Goal: Task Accomplishment & Management: Manage account settings

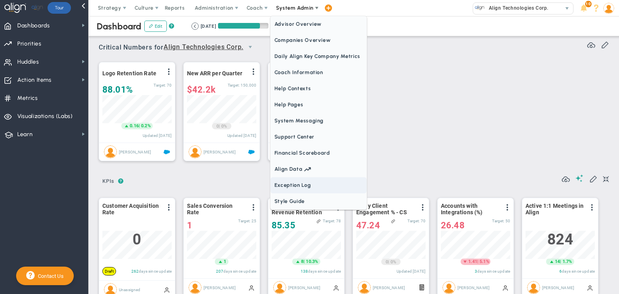
click at [309, 182] on span "Exception Log" at bounding box center [318, 185] width 96 height 16
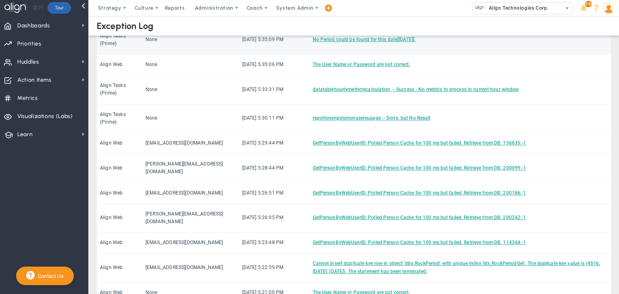
scroll to position [161, 0]
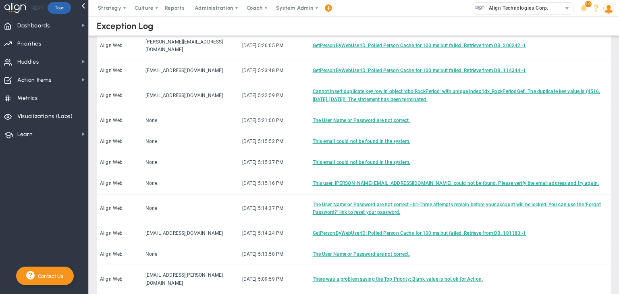
click at [231, 258] on li "250" at bounding box center [234, 261] width 23 height 17
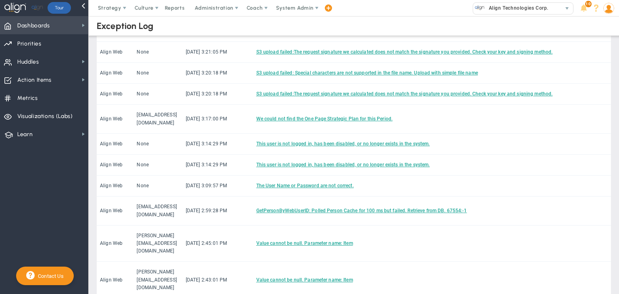
click at [62, 27] on span "Dashboards Dashboards" at bounding box center [44, 25] width 88 height 18
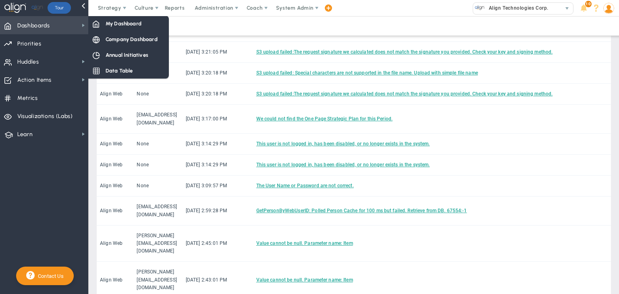
click at [119, 27] on div "My Dashboard" at bounding box center [128, 24] width 81 height 16
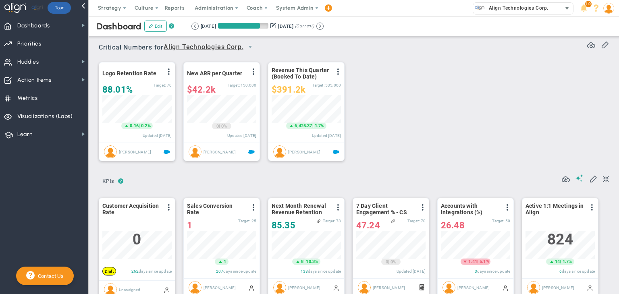
click at [528, 2] on span "Align Technologies Corp. 10991" at bounding box center [522, 8] width 109 height 16
click at [521, 11] on span "Align Technologies Corp." at bounding box center [517, 8] width 64 height 10
click at [612, 13] on span at bounding box center [608, 8] width 12 height 16
click at [609, 89] on span "Sign Out" at bounding box center [585, 89] width 65 height 16
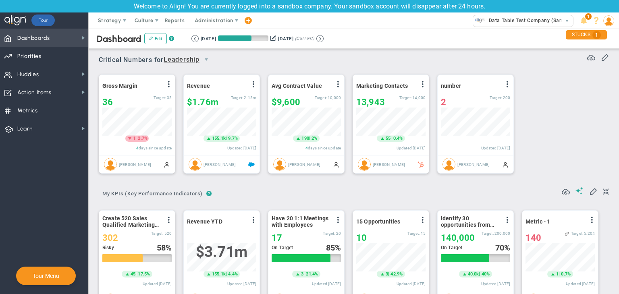
click at [43, 44] on span "Dashboards" at bounding box center [33, 38] width 33 height 17
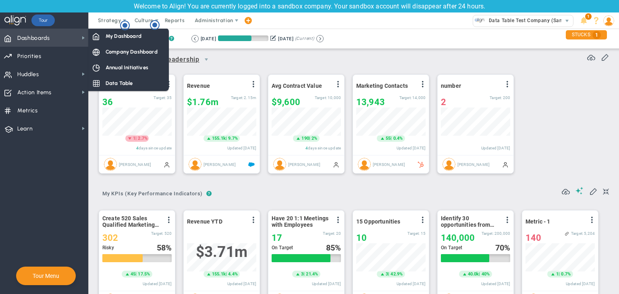
click at [121, 38] on span "My Dashboard" at bounding box center [124, 36] width 36 height 8
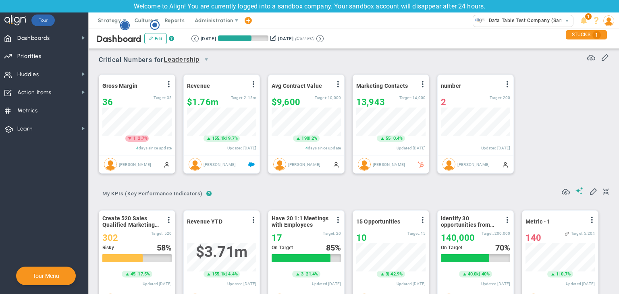
click at [123, 24] on circle "Hotspot (open by clicking or pressing space/enter)" at bounding box center [124, 25] width 7 height 7
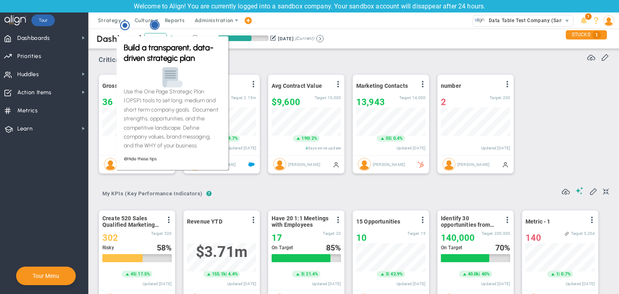
click at [151, 26] on circle "Hotspot (open by clicking or pressing space/enter)" at bounding box center [154, 24] width 7 height 7
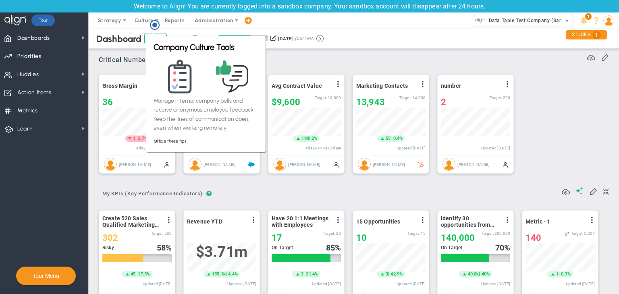
click at [499, 23] on span "Data Table Test Company (Sandbox)" at bounding box center [530, 20] width 91 height 10
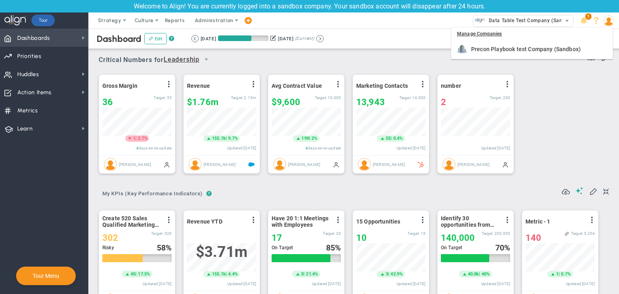
click at [44, 39] on span "Dashboards" at bounding box center [33, 38] width 33 height 17
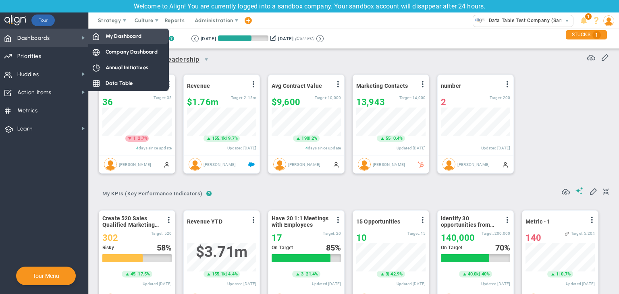
click at [126, 39] on span "My Dashboard" at bounding box center [124, 36] width 36 height 8
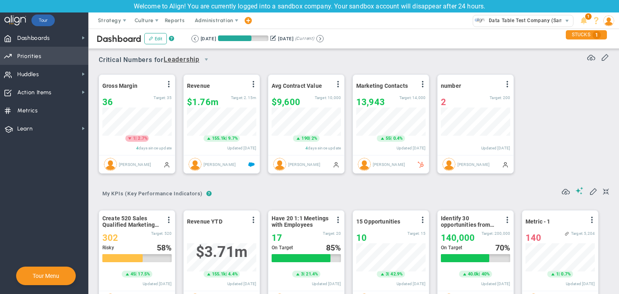
click at [52, 61] on span "Priorities Projects OKR Tree Priorities Projects OKRs" at bounding box center [44, 56] width 88 height 18
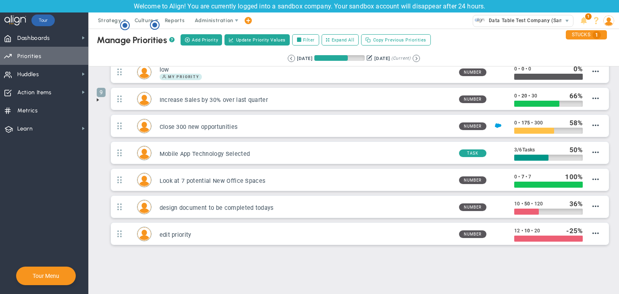
click at [98, 99] on span at bounding box center [98, 100] width 6 height 6
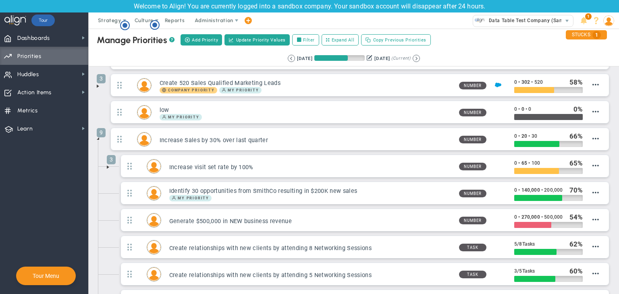
click at [107, 164] on span at bounding box center [108, 167] width 6 height 6
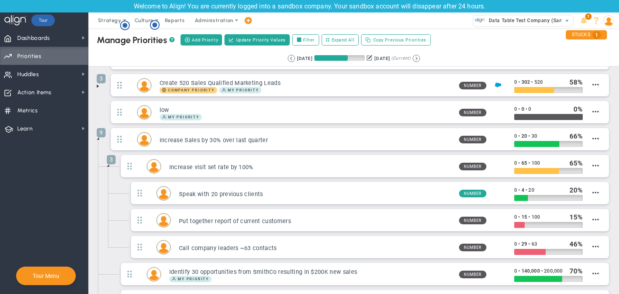
click at [97, 137] on span at bounding box center [98, 138] width 6 height 6
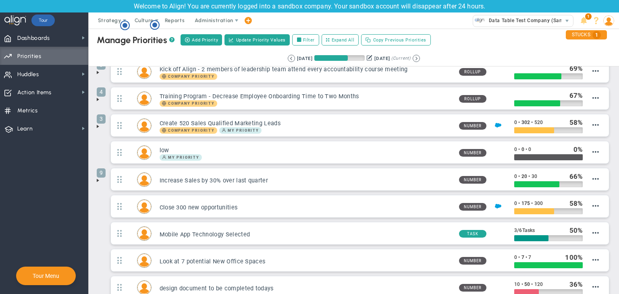
click at [98, 126] on span at bounding box center [98, 126] width 6 height 6
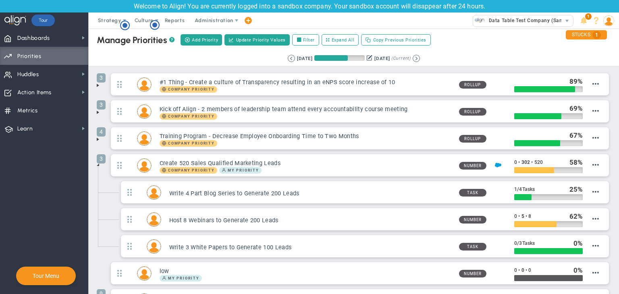
click at [98, 139] on span at bounding box center [98, 139] width 6 height 6
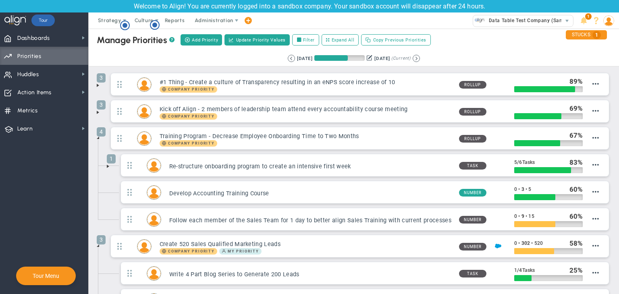
click at [99, 139] on span at bounding box center [98, 138] width 6 height 6
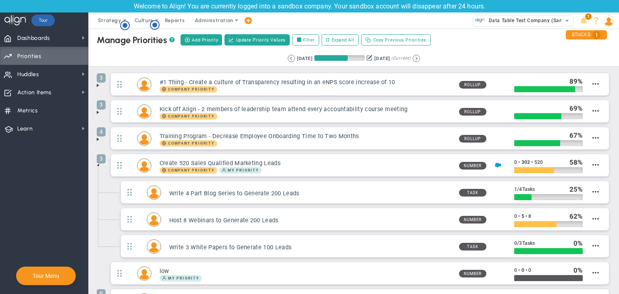
click at [99, 164] on span at bounding box center [98, 165] width 6 height 6
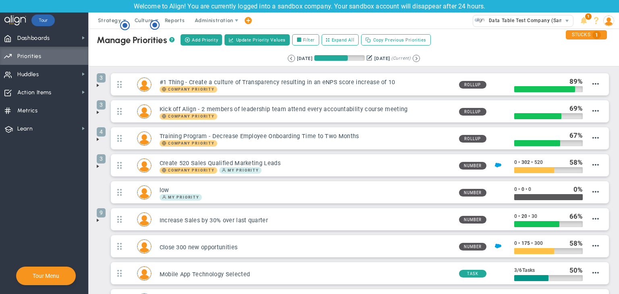
click at [98, 83] on span at bounding box center [98, 85] width 6 height 6
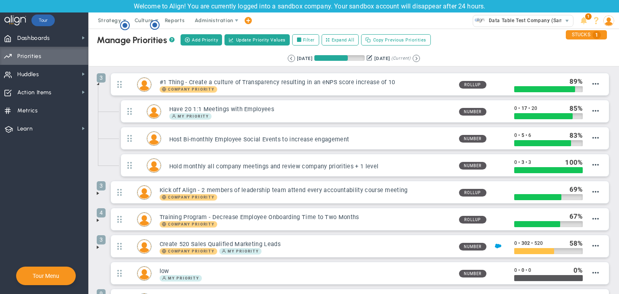
click at [100, 83] on span at bounding box center [98, 84] width 6 height 6
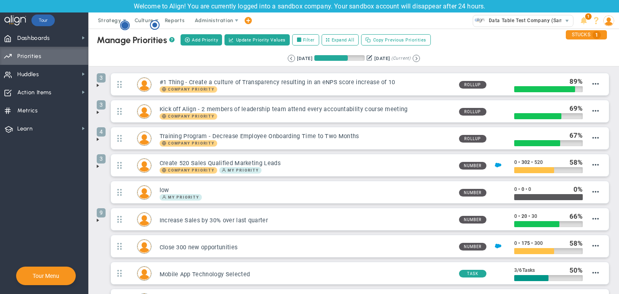
click at [128, 25] on circle "Hotspot (open by clicking or pressing space/enter)" at bounding box center [124, 25] width 7 height 7
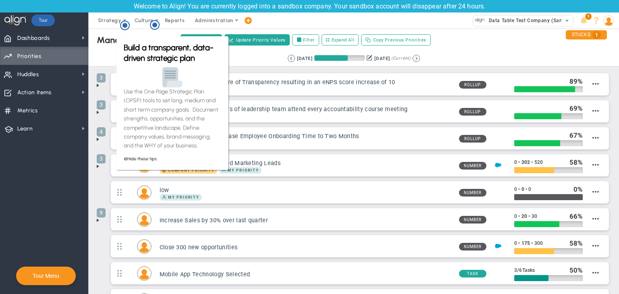
click at [114, 42] on div "Manage Priorities ?" at bounding box center [136, 40] width 78 height 11
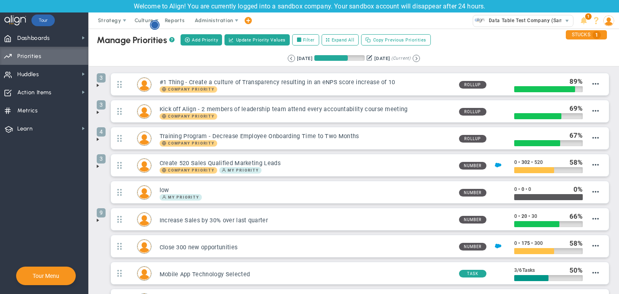
click at [150, 24] on body "Welcome to Align! You are currently logged into a sandbox company. Your sandbox…" at bounding box center [309, 147] width 619 height 294
click at [88, 54] on span "Priorities Projects OKR Tree Priorities Projects OKRs" at bounding box center [44, 56] width 88 height 18
click at [41, 38] on span "Dashboards" at bounding box center [33, 38] width 33 height 17
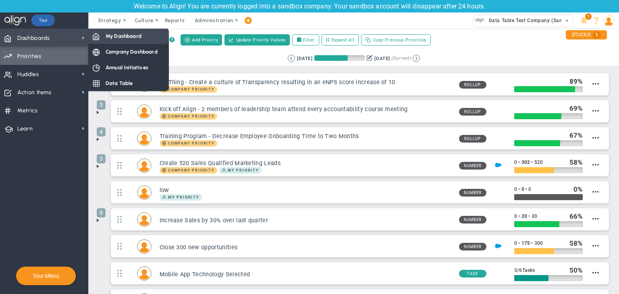
click at [139, 31] on div "My Dashboard" at bounding box center [128, 36] width 81 height 16
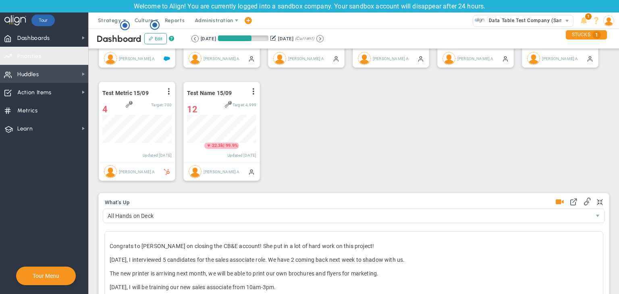
click at [61, 71] on span "Huddles Huddles" at bounding box center [44, 74] width 88 height 18
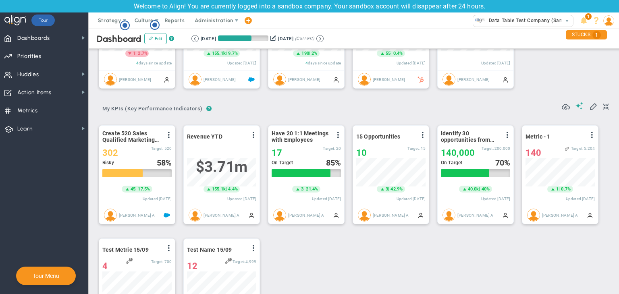
scroll to position [81, 0]
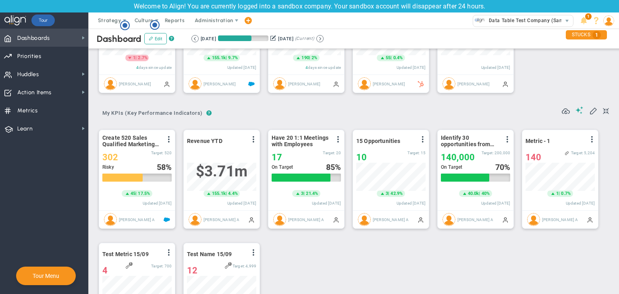
click at [71, 31] on span "Dashboards Dashboards" at bounding box center [44, 38] width 88 height 18
click at [79, 45] on span "Dashboards Dashboards" at bounding box center [44, 38] width 88 height 18
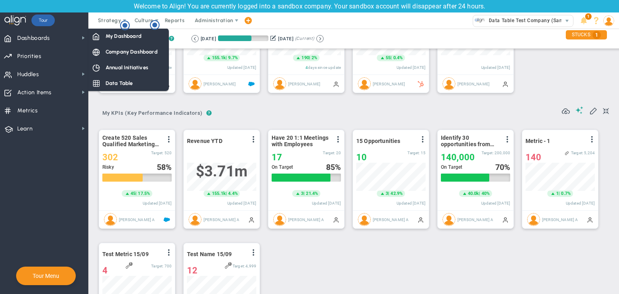
click at [113, 91] on div "[PERSON_NAME]" at bounding box center [137, 84] width 76 height 18
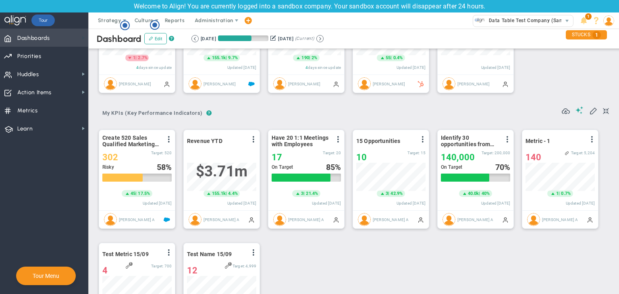
click at [84, 35] on span at bounding box center [83, 38] width 6 height 6
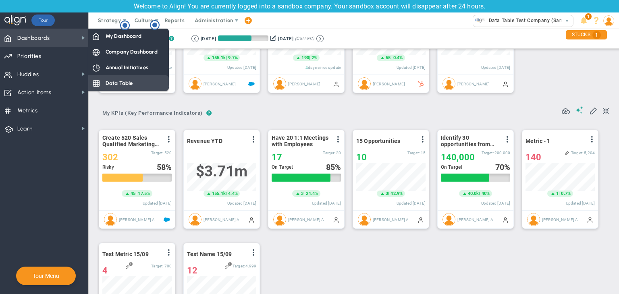
click at [105, 77] on div "Data Table" at bounding box center [128, 83] width 81 height 16
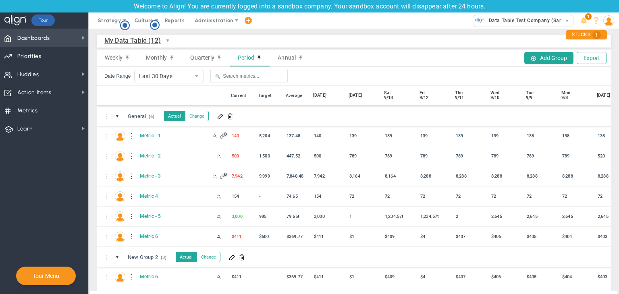
click at [59, 38] on span "Dashboards Dashboards" at bounding box center [44, 38] width 88 height 18
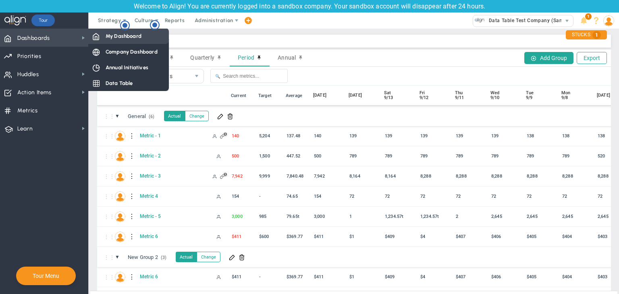
click at [118, 37] on span "My Dashboard" at bounding box center [124, 36] width 36 height 8
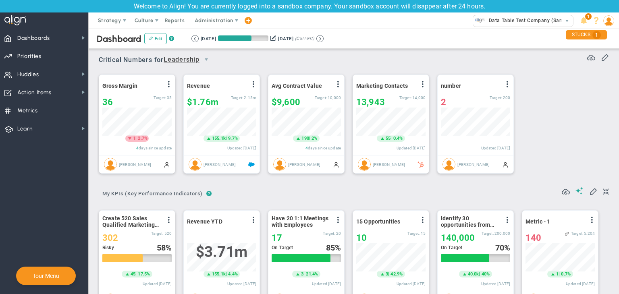
scroll to position [28, 69]
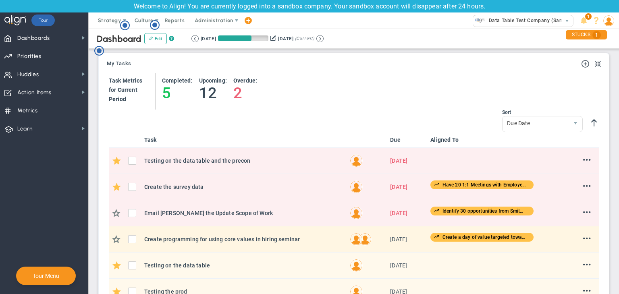
click at [387, 244] on td "[DATE] [DATE]" at bounding box center [407, 239] width 40 height 26
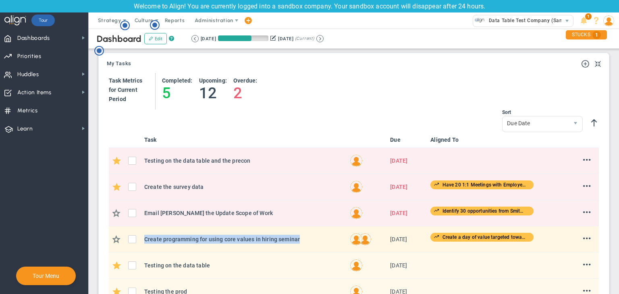
drag, startPoint x: 130, startPoint y: 234, endPoint x: 341, endPoint y: 232, distance: 211.1
click at [341, 232] on tr "Create programming for using core values in hiring seminar Create programming f…" at bounding box center [354, 239] width 490 height 26
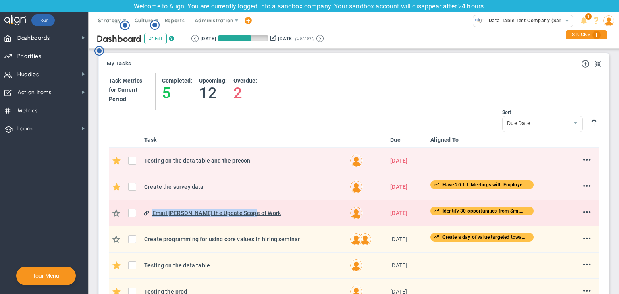
drag, startPoint x: 153, startPoint y: 214, endPoint x: 254, endPoint y: 218, distance: 101.2
click at [254, 217] on div "Email [PERSON_NAME] the Update Scope of Work" at bounding box center [247, 212] width 191 height 9
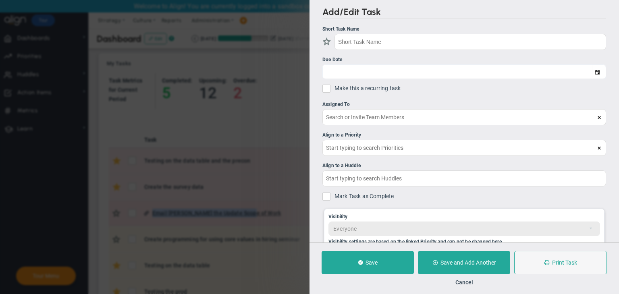
type input "Email [PERSON_NAME] the Update Scope of Work"
type input "[DATE]"
type input "[PERSON_NAME] A"
type input "Identify 30 opportunities from SmithCo resulting in $200K new sales"
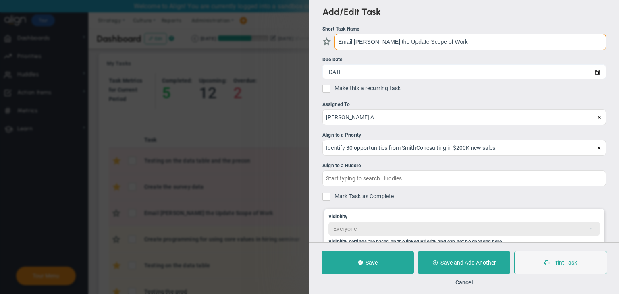
drag, startPoint x: 254, startPoint y: 218, endPoint x: 240, endPoint y: 171, distance: 48.2
click at [168, 186] on div "Add/Edit Task Short Task Name Email [PERSON_NAME] the Update Scope of Work Due …" at bounding box center [309, 147] width 619 height 294
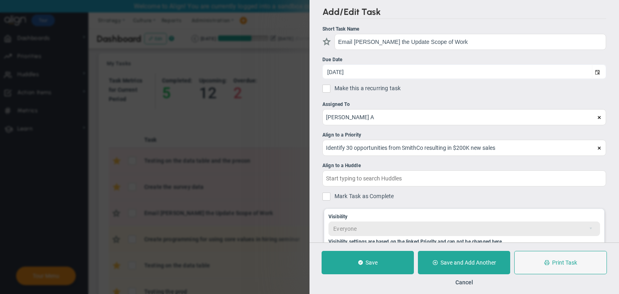
drag, startPoint x: 467, startPoint y: 282, endPoint x: 432, endPoint y: 235, distance: 58.8
click at [467, 282] on button "Cancel" at bounding box center [464, 282] width 18 height 6
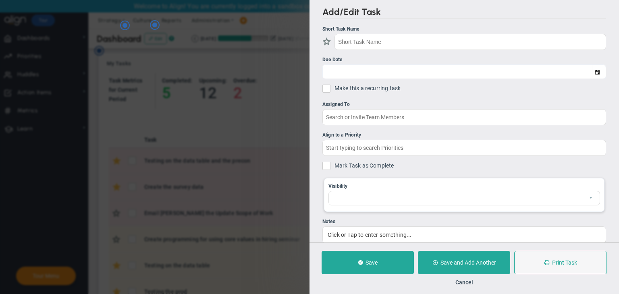
checkbox input "true"
type input "Testing on the data table and the precon"
type input "[DATE]"
type input "[PERSON_NAME] A"
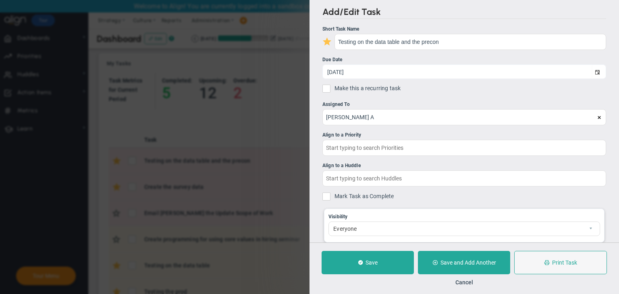
click at [474, 284] on div "Cancel" at bounding box center [463, 282] width 285 height 8
click at [470, 282] on button "Cancel" at bounding box center [464, 282] width 18 height 6
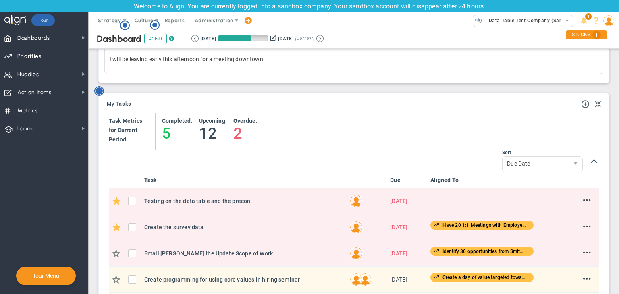
click at [101, 87] on icon "Hotspot (open by clicking or pressing space/enter)" at bounding box center [99, 91] width 10 height 10
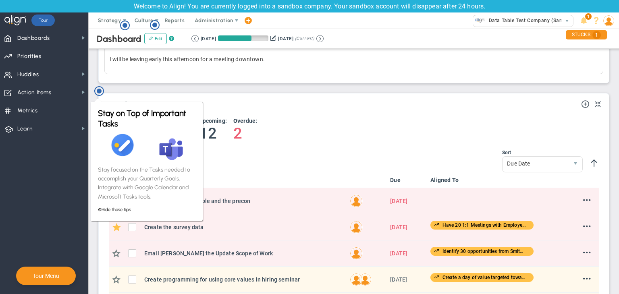
click at [145, 93] on div "My Tasks Add Task Task Metrics 5 12" at bounding box center [354, 286] width 514 height 396
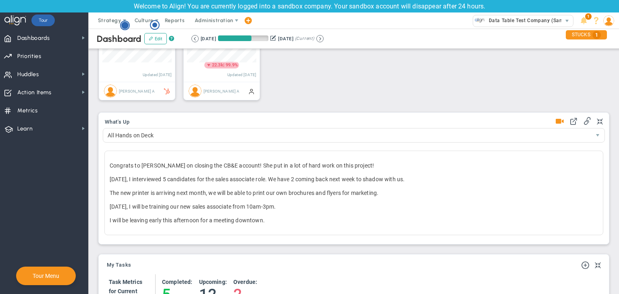
click at [126, 25] on circle "Hotspot (open by clicking or pressing space/enter)" at bounding box center [124, 25] width 7 height 7
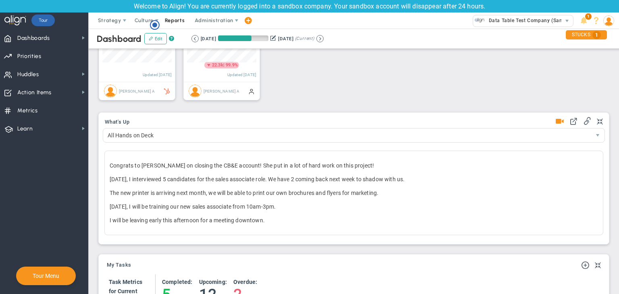
click at [166, 18] on span "Reports" at bounding box center [175, 20] width 28 height 16
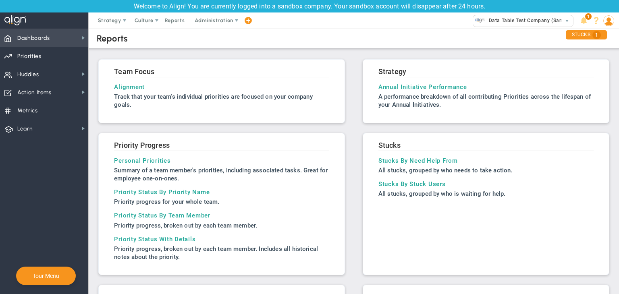
click at [73, 41] on span "Dashboards Dashboards" at bounding box center [44, 38] width 88 height 18
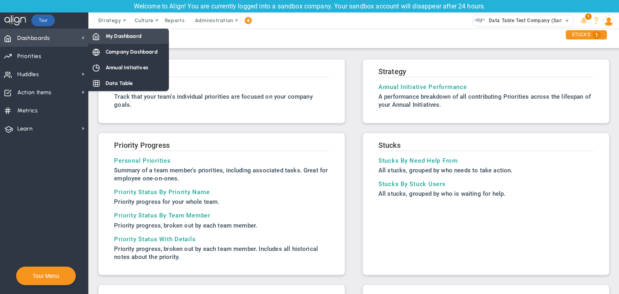
click at [102, 39] on div "My Dashboard" at bounding box center [128, 36] width 81 height 16
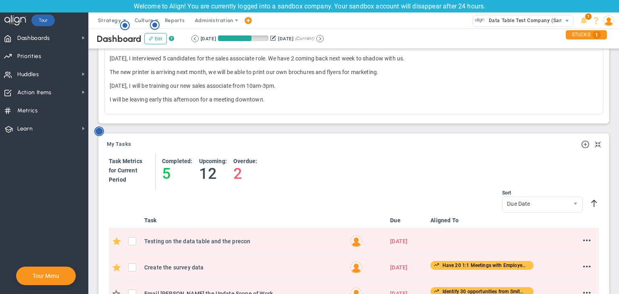
click at [102, 133] on circle "Hotspot (open by clicking or pressing space/enter)" at bounding box center [98, 131] width 7 height 7
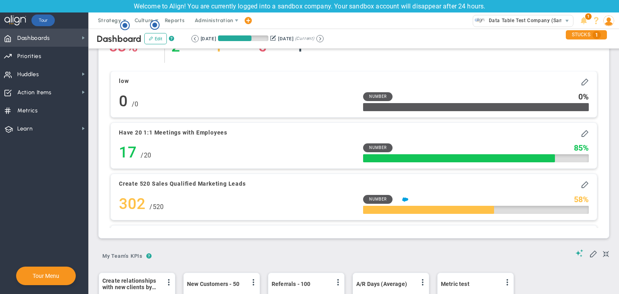
click at [29, 42] on span "Dashboards" at bounding box center [33, 38] width 33 height 17
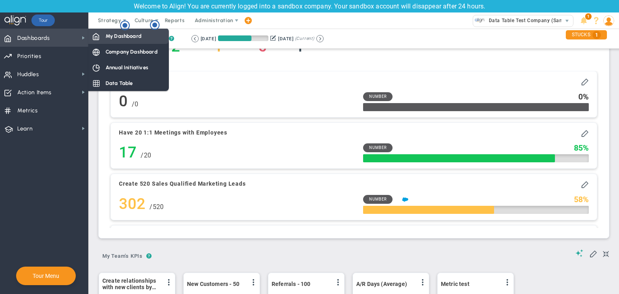
click at [151, 39] on div "My Dashboard" at bounding box center [128, 36] width 81 height 16
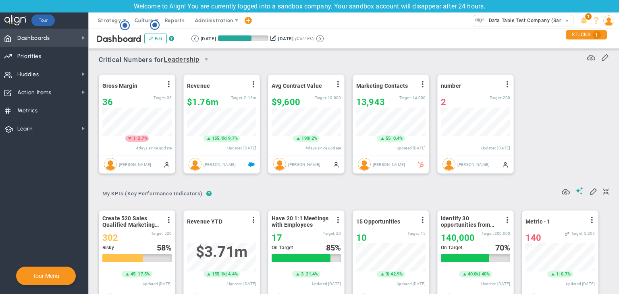
click at [40, 34] on span "Dashboards" at bounding box center [33, 38] width 33 height 17
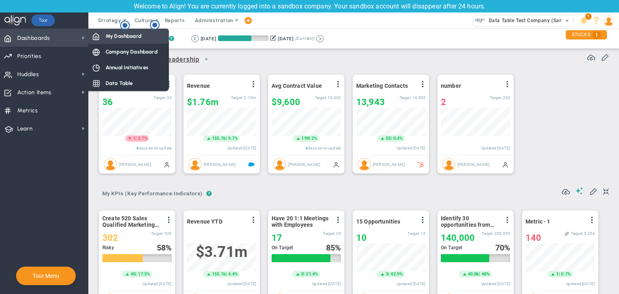
click at [139, 38] on span "My Dashboard" at bounding box center [124, 36] width 36 height 8
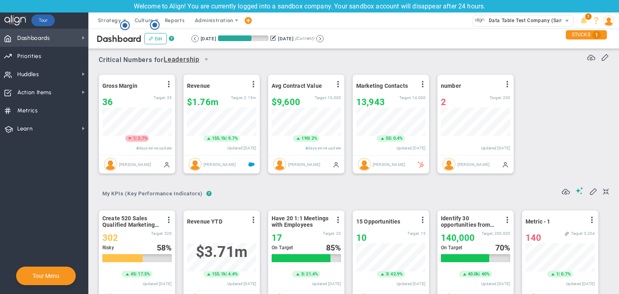
click at [60, 39] on span "Dashboards Dashboards" at bounding box center [44, 38] width 88 height 18
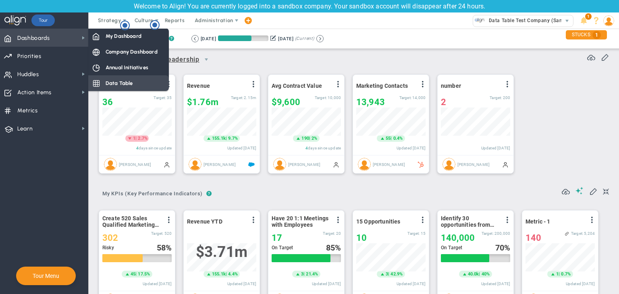
click at [140, 79] on div "Data Table" at bounding box center [128, 83] width 81 height 16
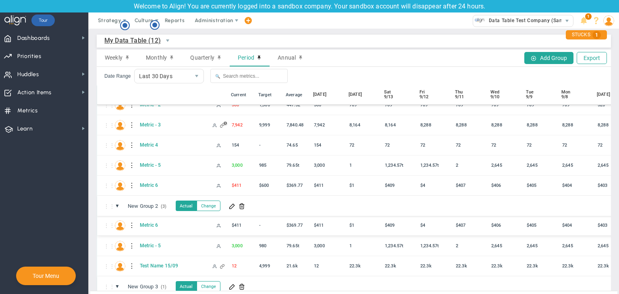
scroll to position [52, 0]
click at [153, 23] on circle "Hotspot (open by clicking or pressing space/enter)" at bounding box center [154, 24] width 7 height 7
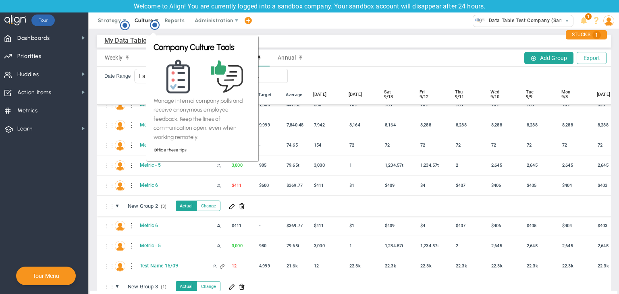
click at [132, 21] on span "Culture" at bounding box center [144, 20] width 32 height 16
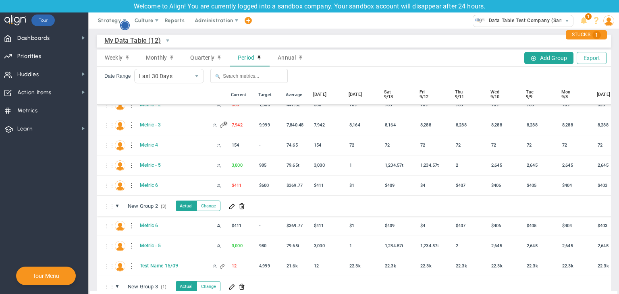
click at [125, 21] on icon "Hotspot (open by clicking or pressing space/enter)" at bounding box center [125, 26] width 10 height 10
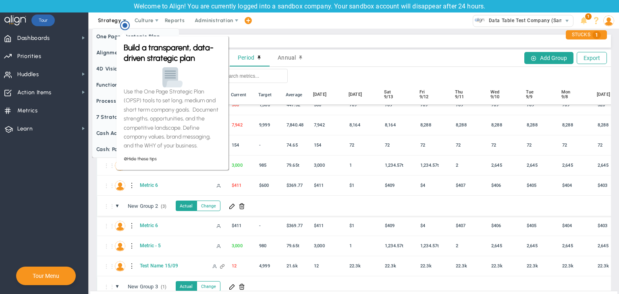
click at [117, 26] on span "Strategy" at bounding box center [110, 20] width 37 height 16
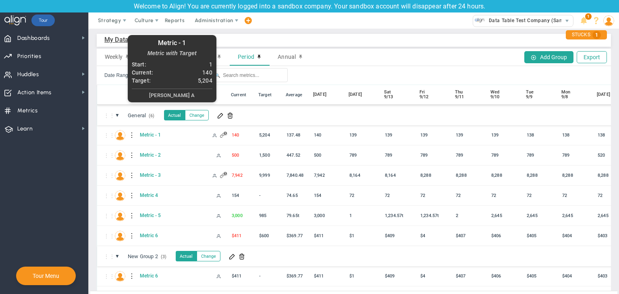
scroll to position [0, 0]
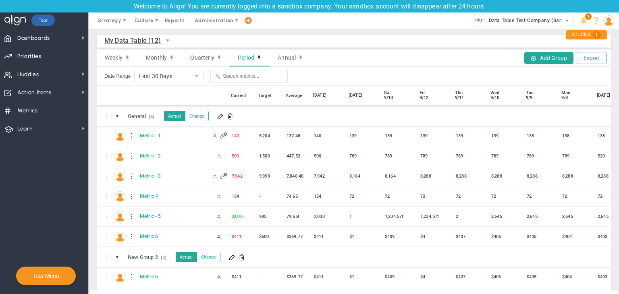
click at [124, 42] on span "My Data Table (12)" at bounding box center [132, 40] width 56 height 10
click at [314, 48] on div "My Data Table (12) My Data Table → My Data Table Weekly Monthly Quarterly Perio…" at bounding box center [354, 176] width 514 height 282
click at [83, 52] on span "Priorities Projects OKR Tree Priorities Projects OKRs" at bounding box center [44, 56] width 88 height 18
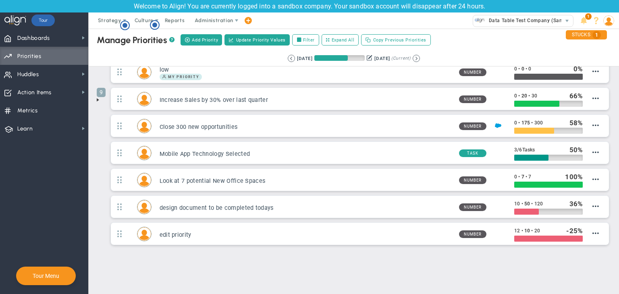
click at [96, 100] on span at bounding box center [98, 100] width 6 height 6
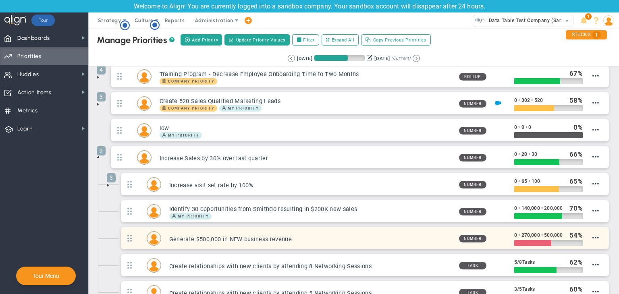
scroll to position [80, 0]
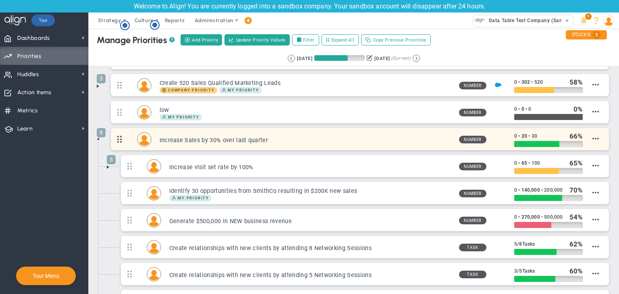
click at [124, 129] on span at bounding box center [119, 139] width 17 height 21
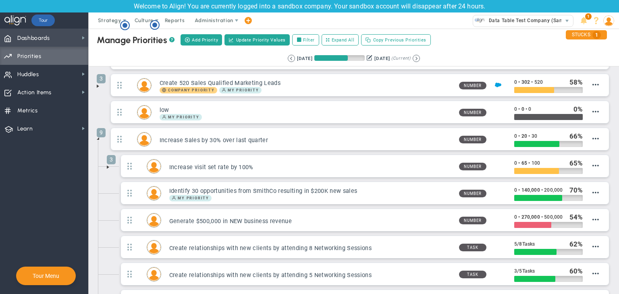
click at [36, 40] on span "Dashboards" at bounding box center [33, 38] width 33 height 17
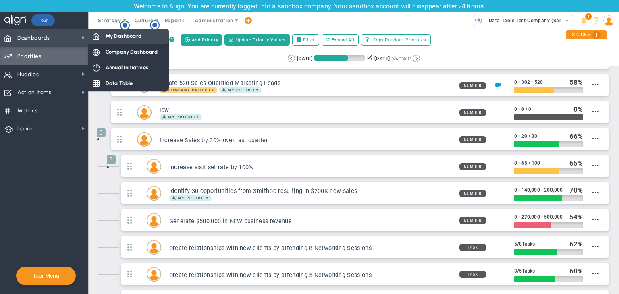
click at [133, 36] on span "My Dashboard" at bounding box center [124, 36] width 36 height 8
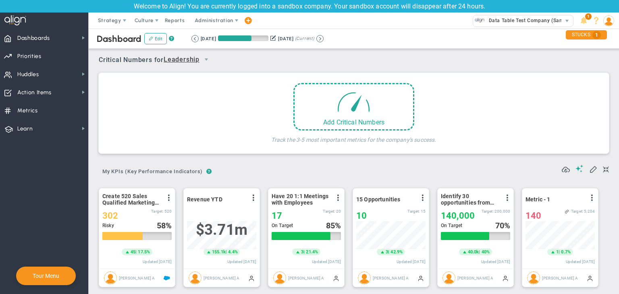
scroll to position [317, 0]
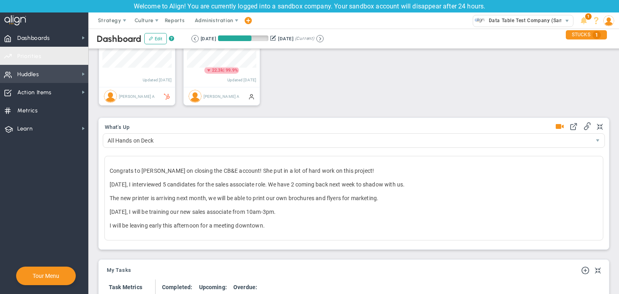
click at [40, 49] on span "Priorities" at bounding box center [29, 56] width 24 height 17
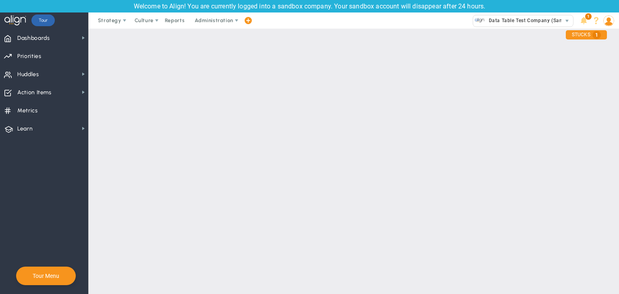
checkbox input "false"
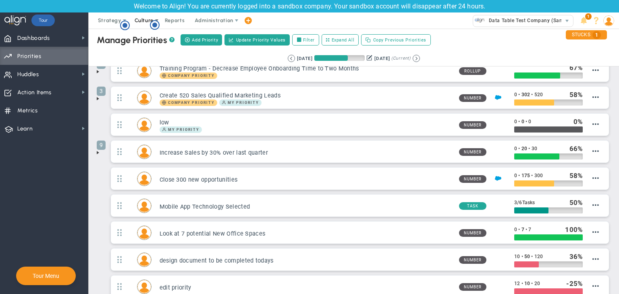
scroll to position [81, 0]
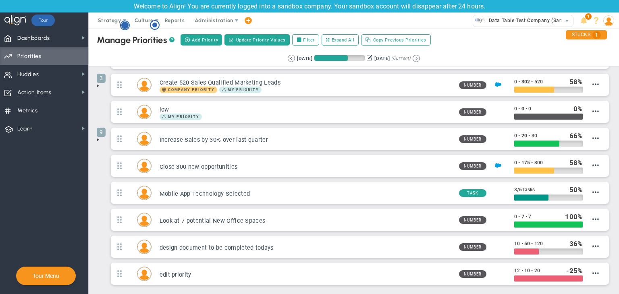
click at [124, 28] on circle "Hotspot (open by clicking or pressing space/enter)" at bounding box center [124, 25] width 7 height 7
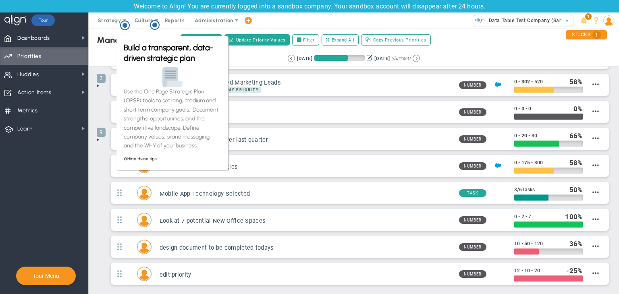
click at [95, 100] on div "Manage OKRs ? Manage Priorities ? Manage Projects ? Create Project Add Priority…" at bounding box center [354, 141] width 530 height 387
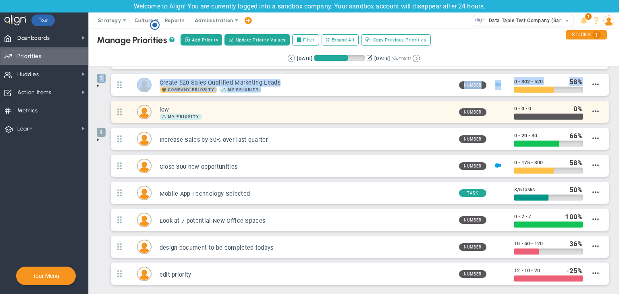
scroll to position [0, 0]
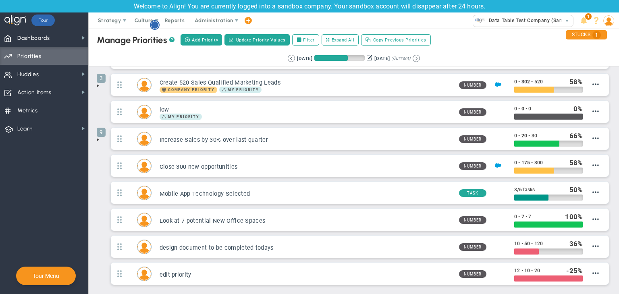
click at [154, 25] on circle "Hotspot (open by clicking or pressing space/enter)" at bounding box center [154, 24] width 7 height 7
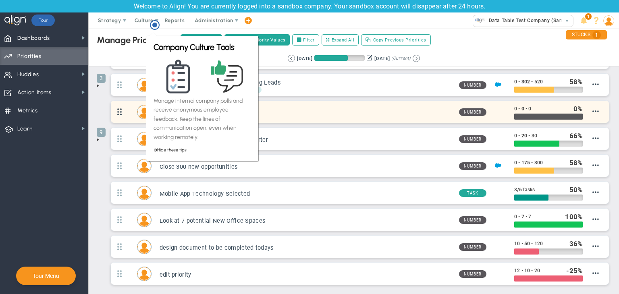
click at [111, 118] on button at bounding box center [119, 112] width 17 height 22
